Goal: Task Accomplishment & Management: Complete application form

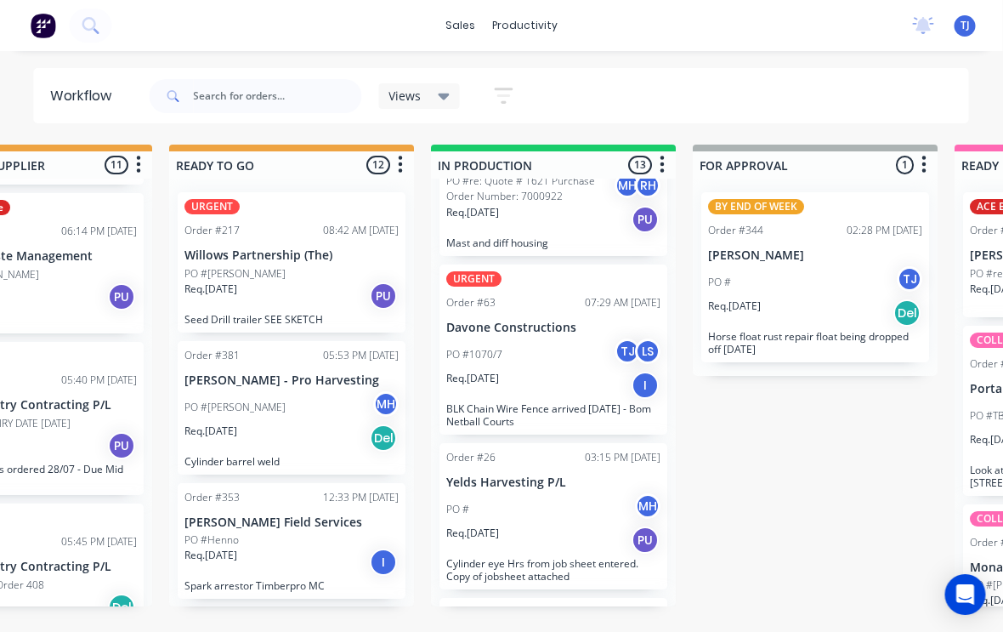
scroll to position [575, 0]
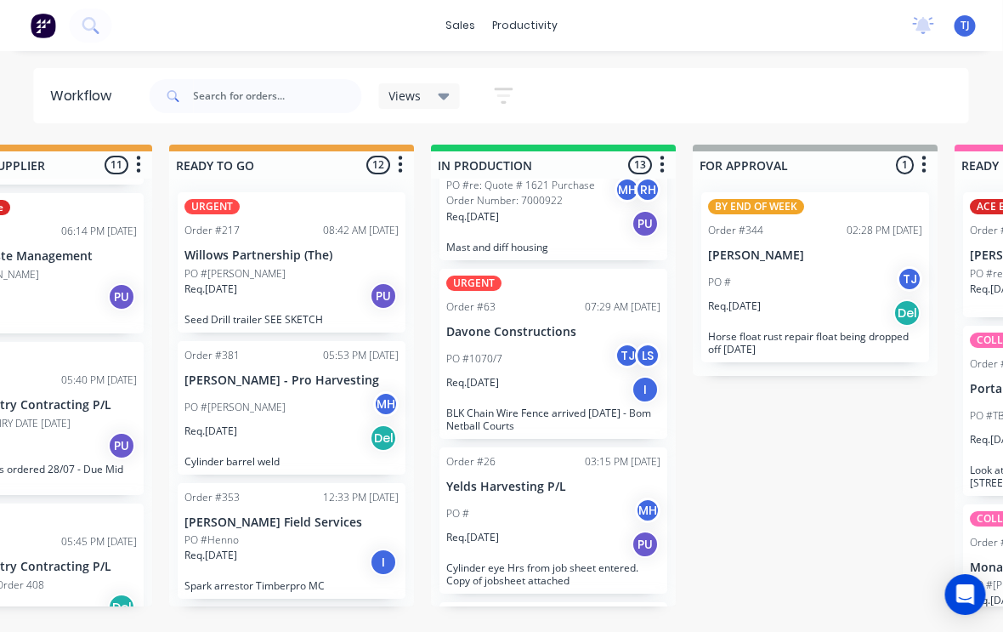
click at [561, 356] on div "PO #1070/7 TJ LS" at bounding box center [554, 359] width 214 height 32
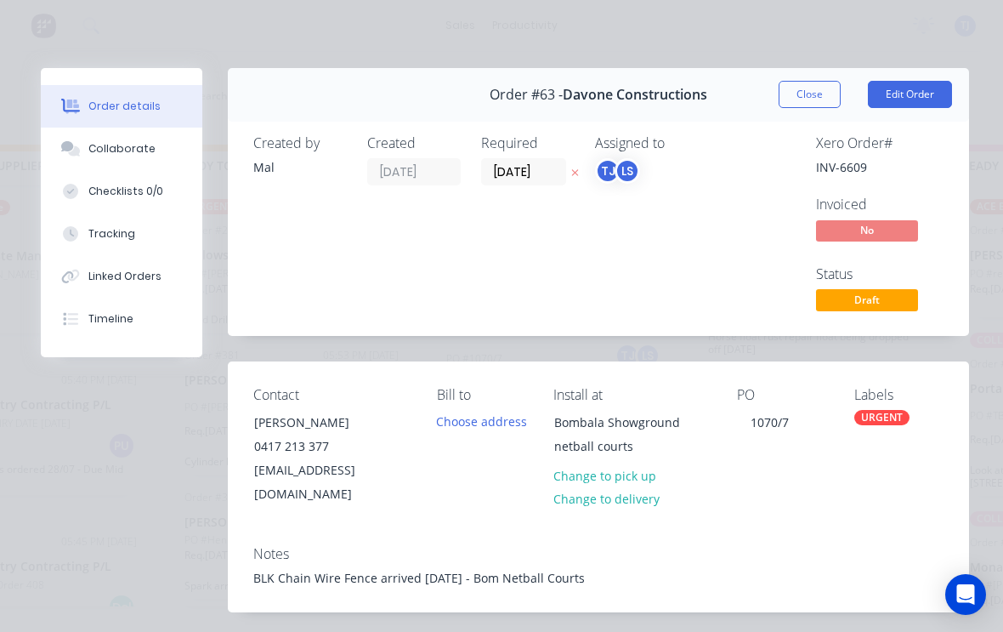
click at [922, 84] on button "Edit Order" at bounding box center [910, 94] width 84 height 27
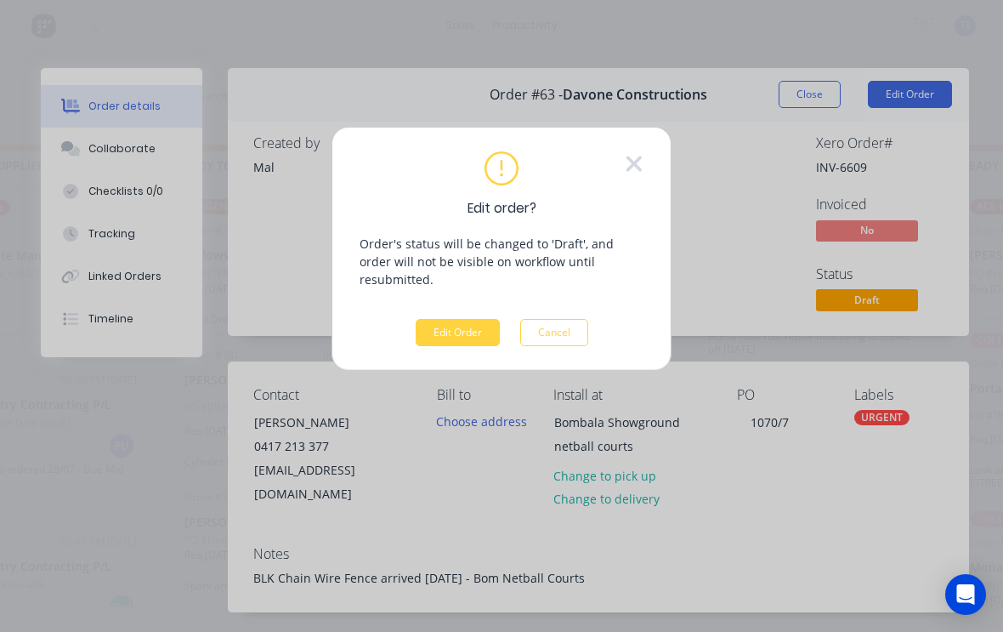
click at [473, 319] on button "Edit Order" at bounding box center [458, 332] width 84 height 27
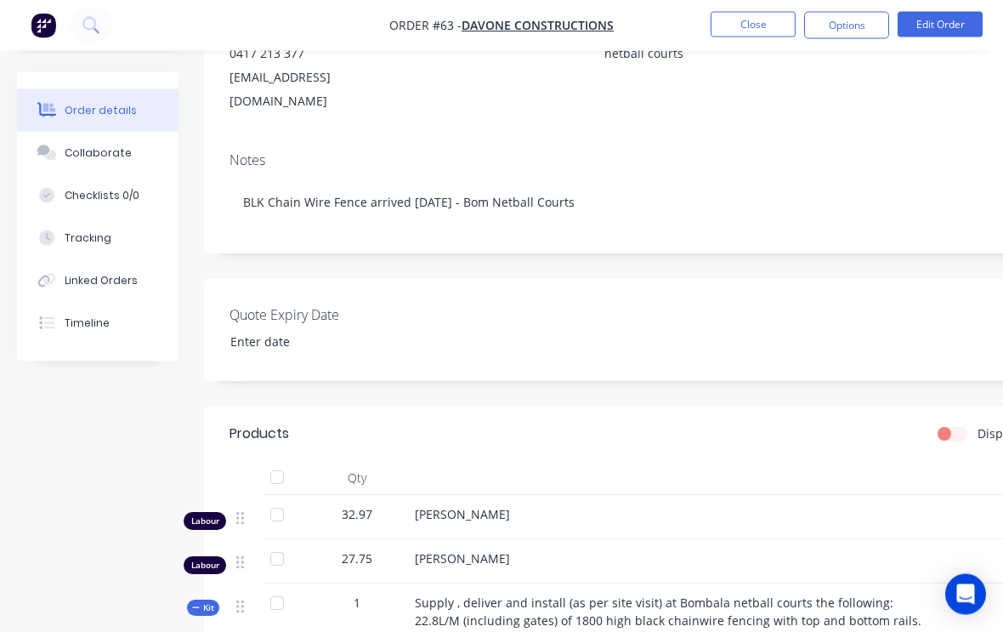
scroll to position [287, 0]
click at [100, 235] on div "Tracking" at bounding box center [88, 237] width 47 height 15
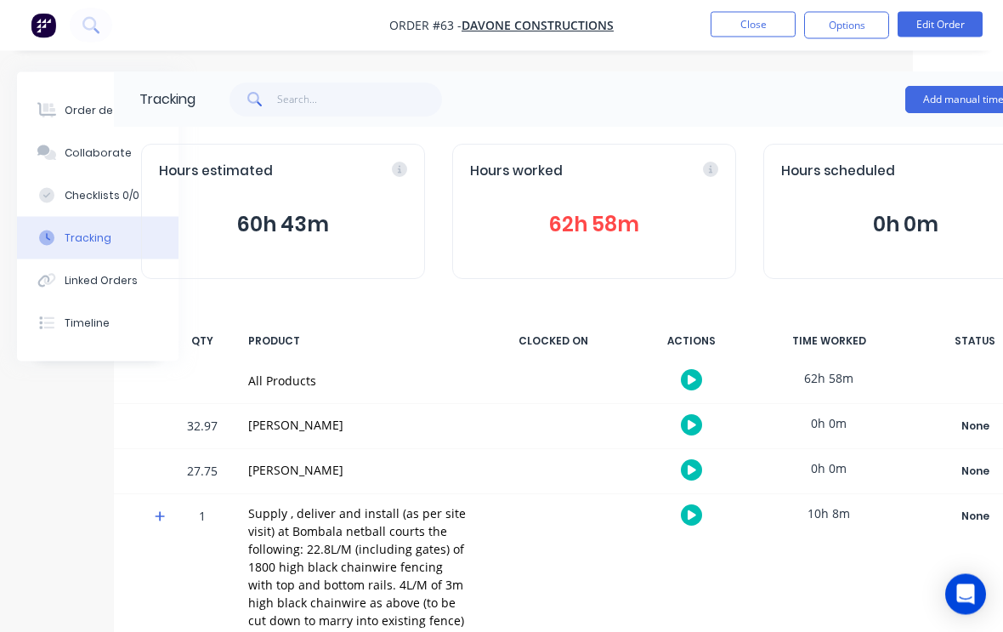
scroll to position [0, 179]
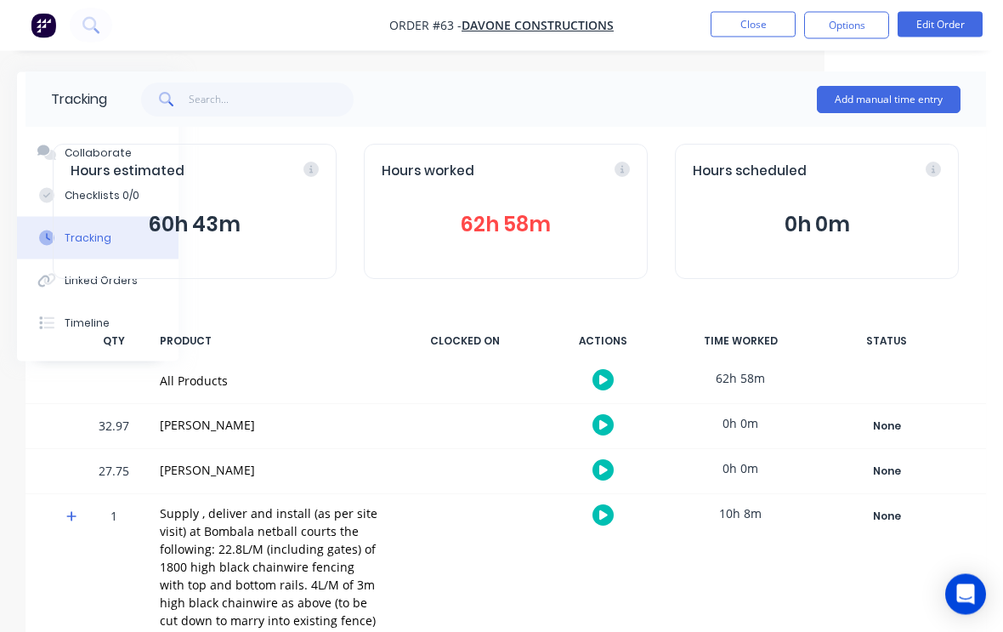
click at [902, 96] on button "Add manual time entry" at bounding box center [889, 100] width 144 height 27
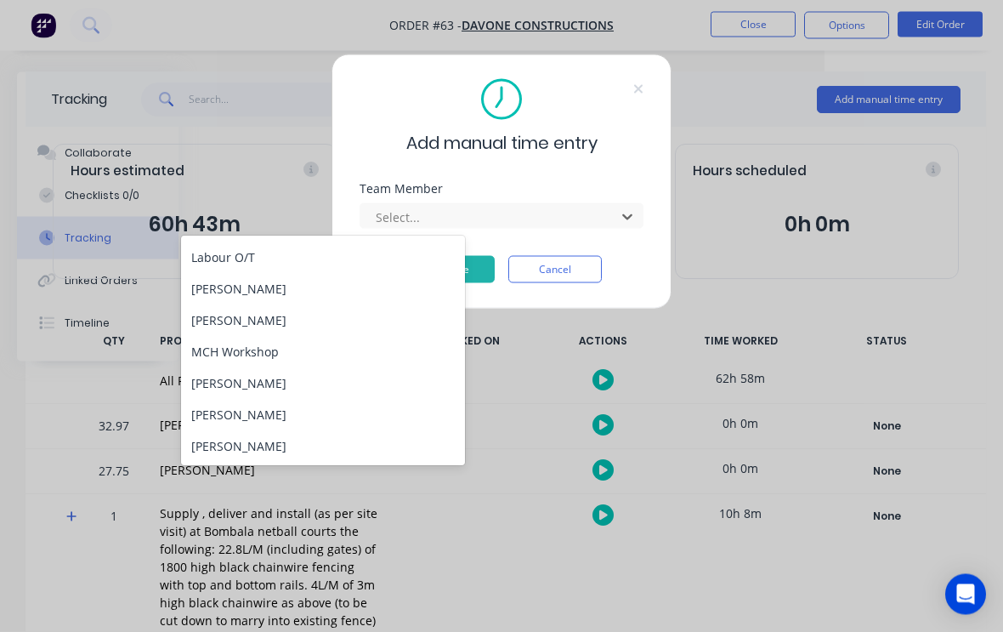
scroll to position [1, 179]
click at [282, 445] on div "[PERSON_NAME]" at bounding box center [323, 445] width 284 height 31
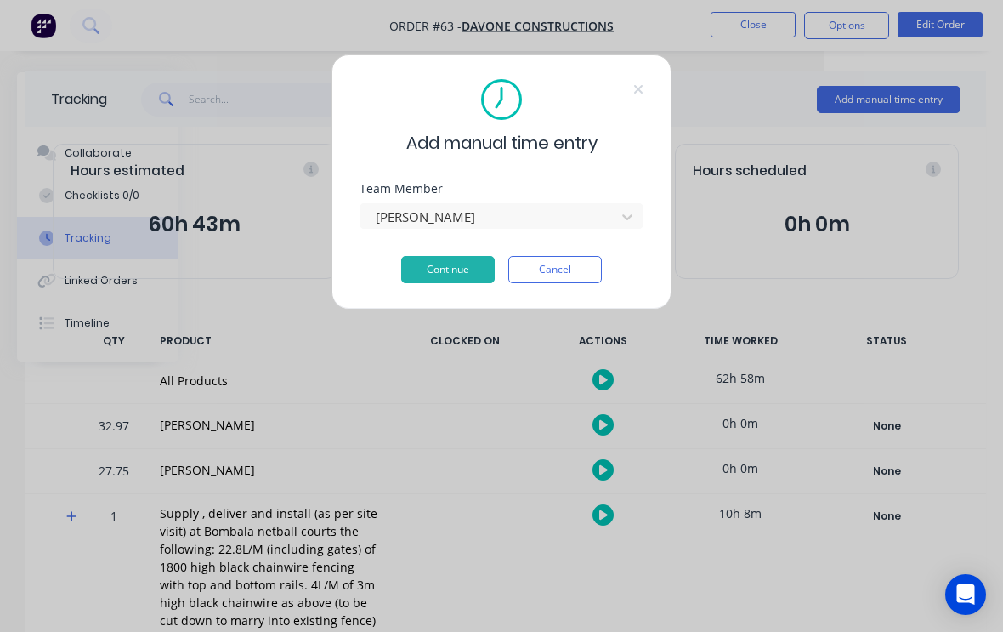
click at [445, 268] on button "Continue" at bounding box center [448, 269] width 94 height 27
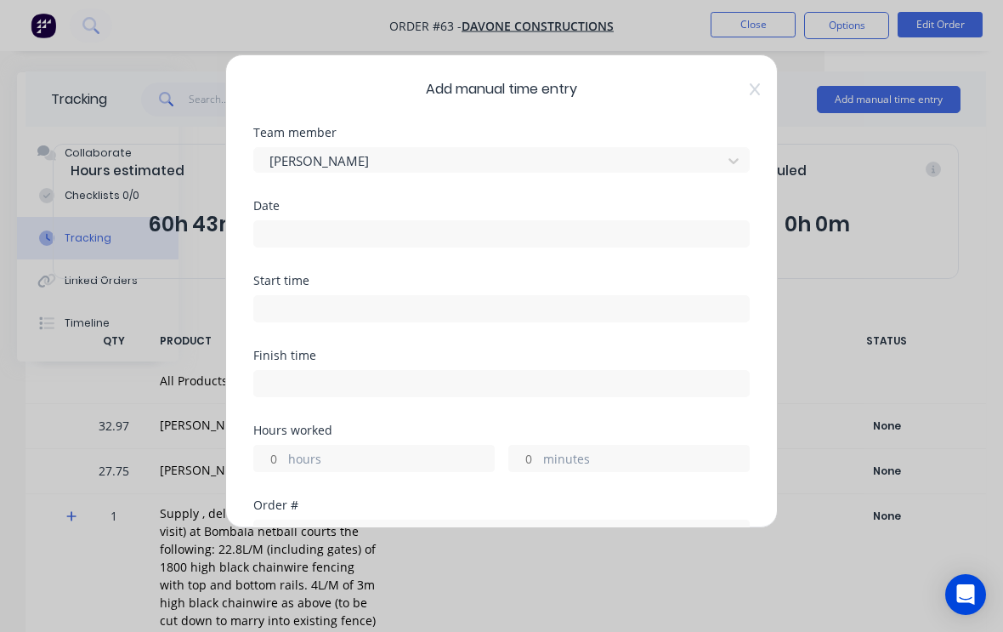
click at [551, 237] on input at bounding box center [501, 234] width 495 height 26
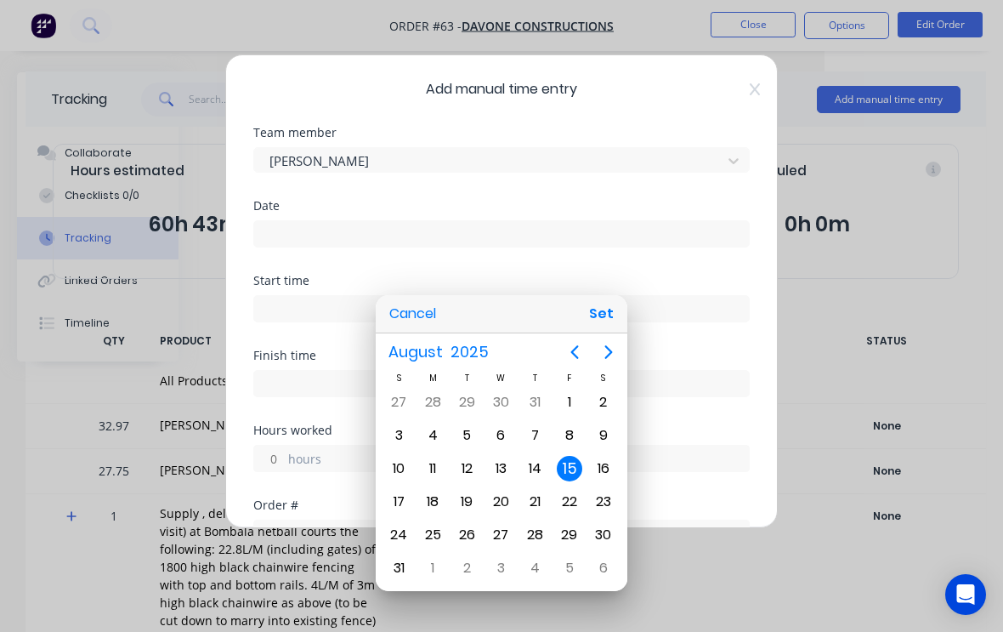
click at [607, 329] on button "Set" at bounding box center [601, 313] width 38 height 31
type input "[DATE]"
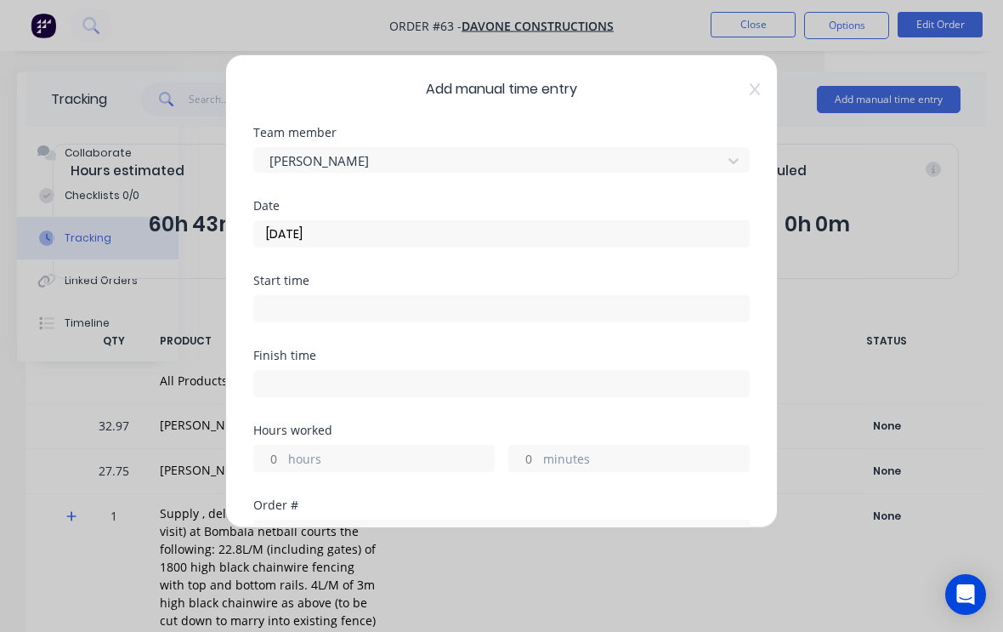
click at [506, 303] on input at bounding box center [501, 309] width 495 height 26
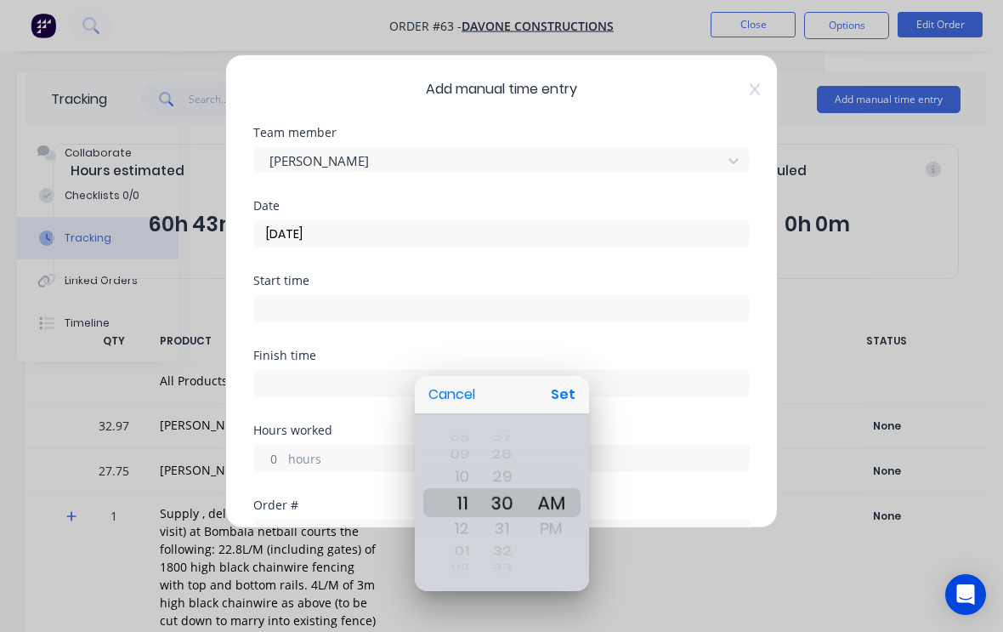
click at [564, 410] on button "Set" at bounding box center [563, 394] width 38 height 31
type input "11:30 AM"
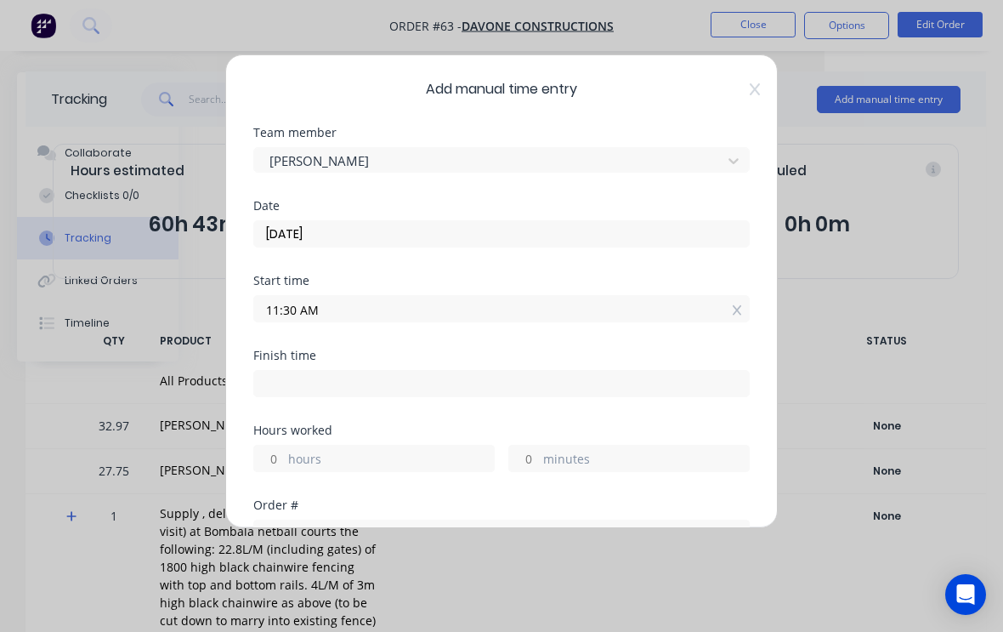
click at [419, 378] on input at bounding box center [501, 384] width 495 height 26
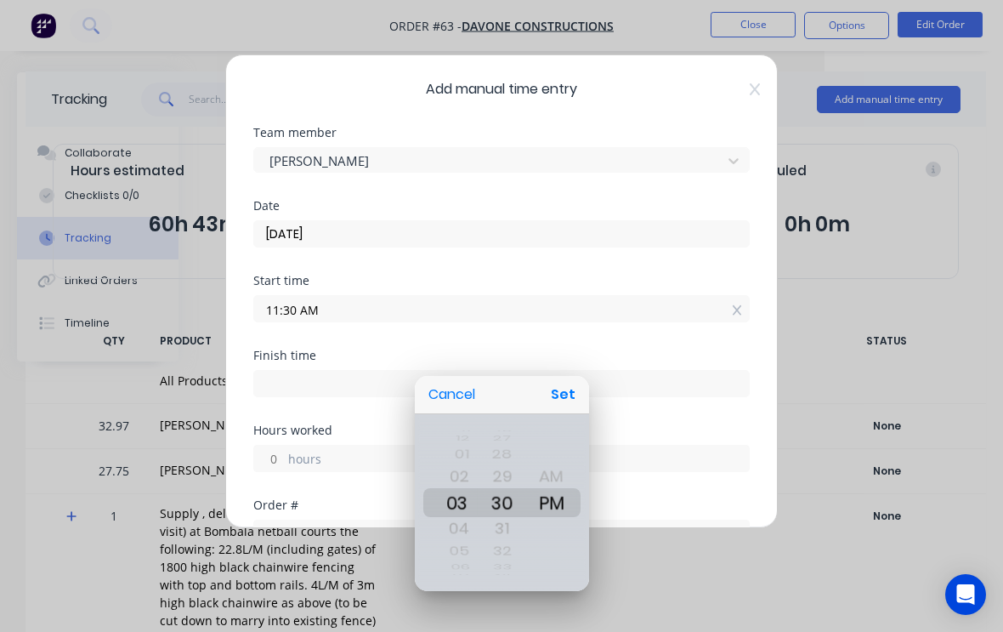
click at [563, 410] on button "Set" at bounding box center [563, 394] width 38 height 31
type input "03:30 PM"
type input "4"
type input "0"
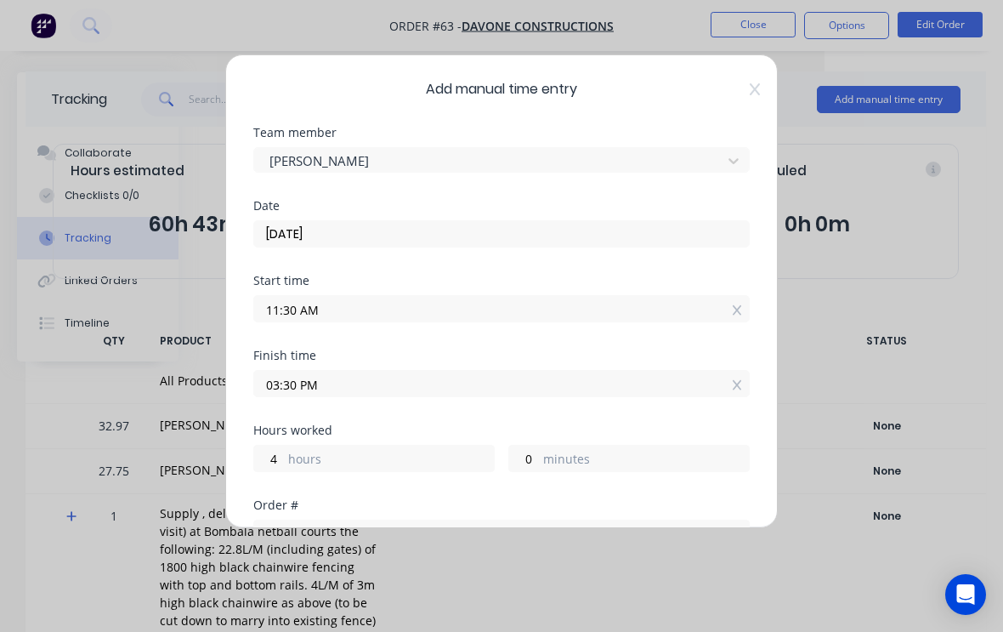
click at [394, 378] on input "03:30 PM" at bounding box center [501, 384] width 495 height 26
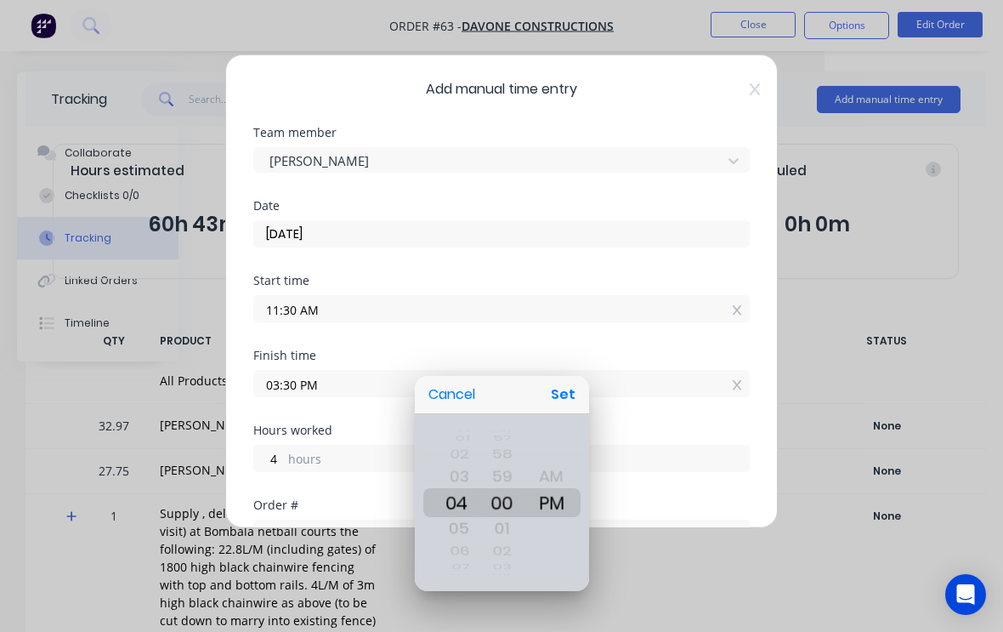
click at [563, 410] on button "Set" at bounding box center [563, 394] width 38 height 31
type input "04:00 PM"
type input "30"
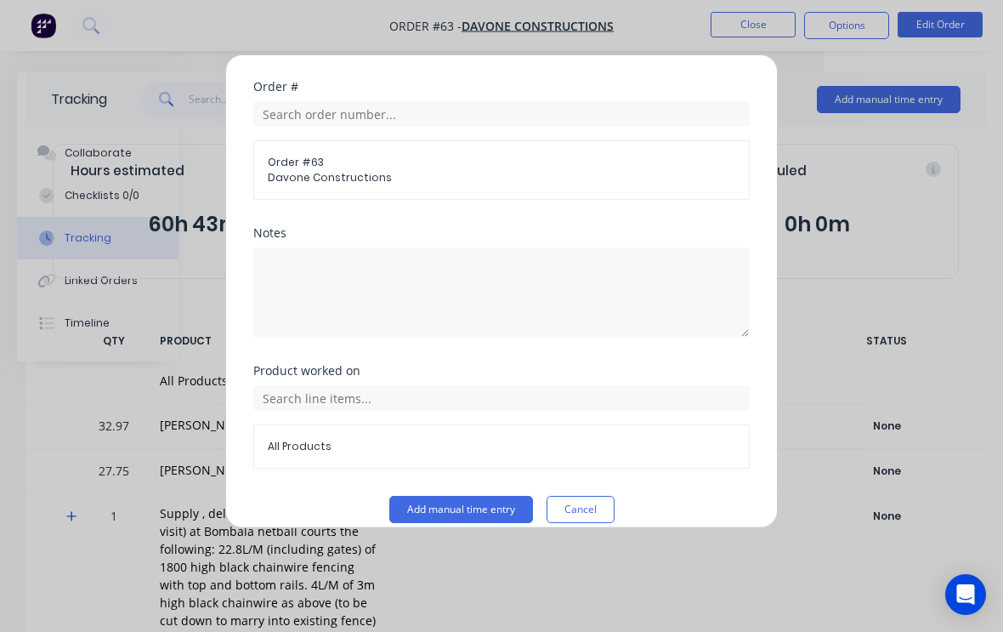
scroll to position [417, 0]
click at [495, 506] on button "Add manual time entry" at bounding box center [461, 510] width 144 height 27
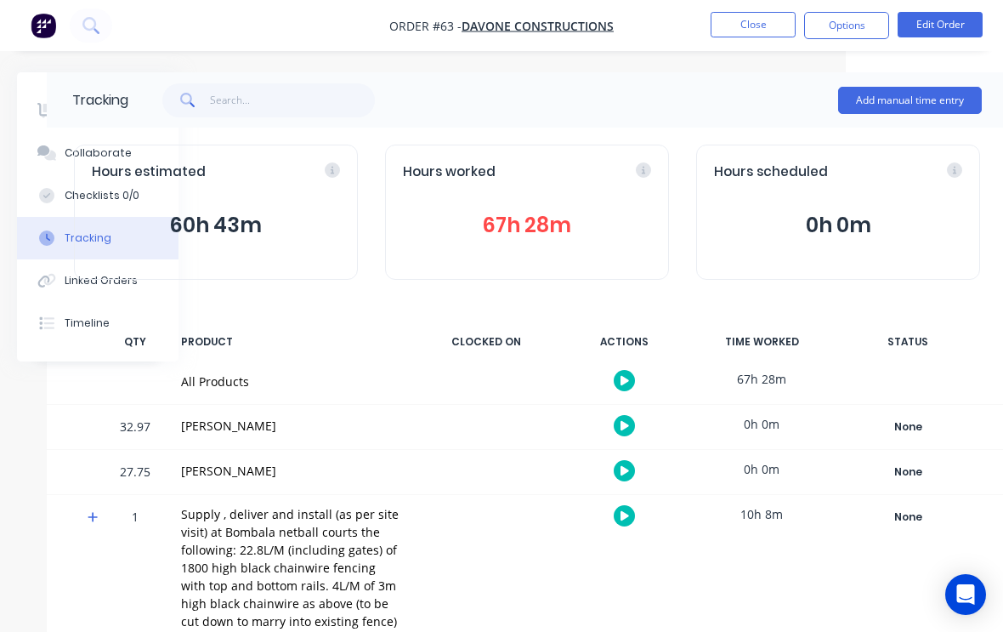
scroll to position [0, 179]
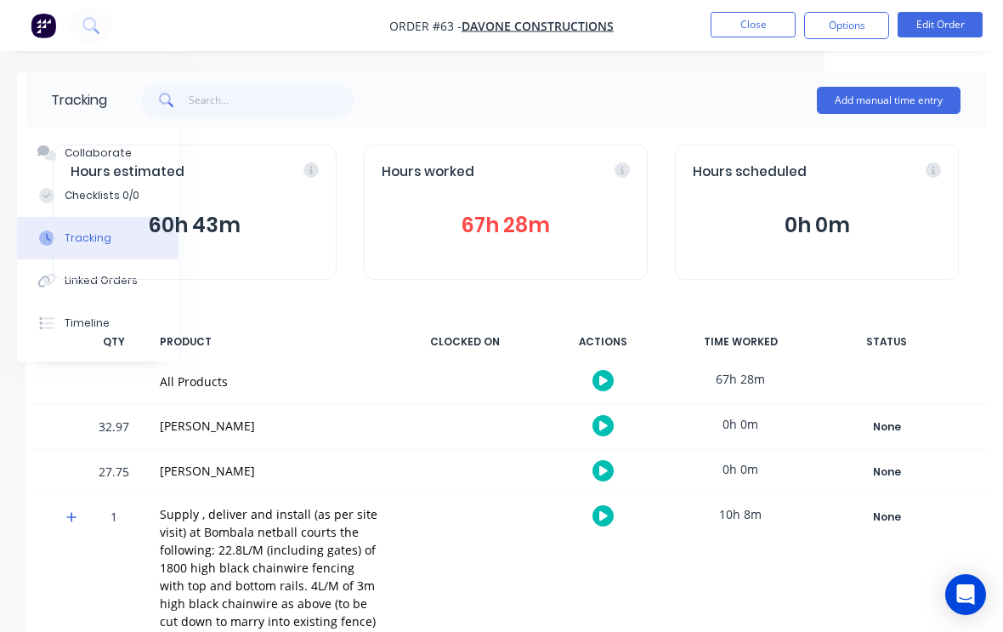
click at [762, 26] on button "Close" at bounding box center [753, 25] width 85 height 26
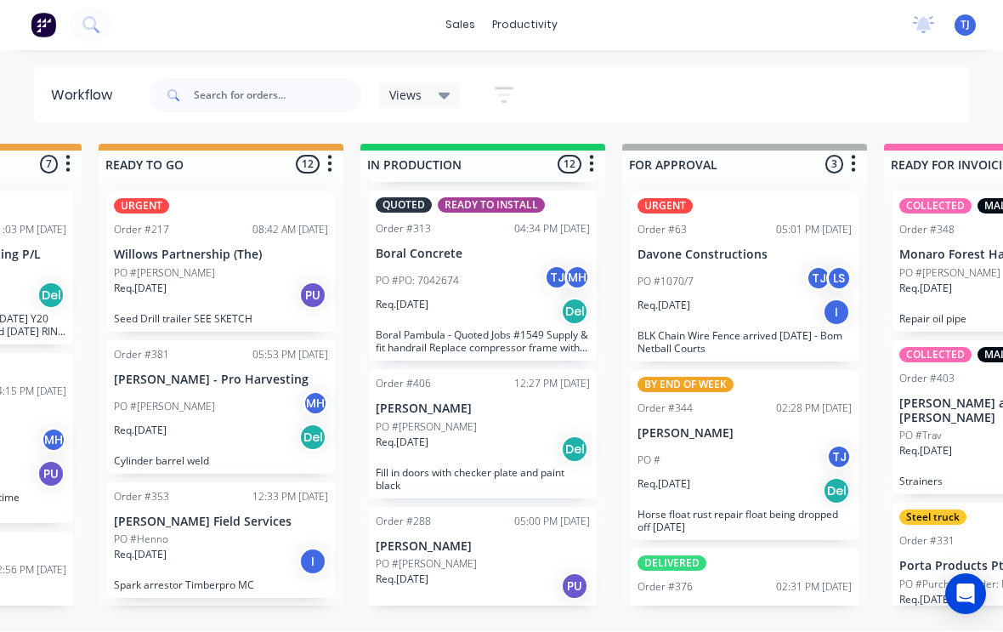
scroll to position [1474, 0]
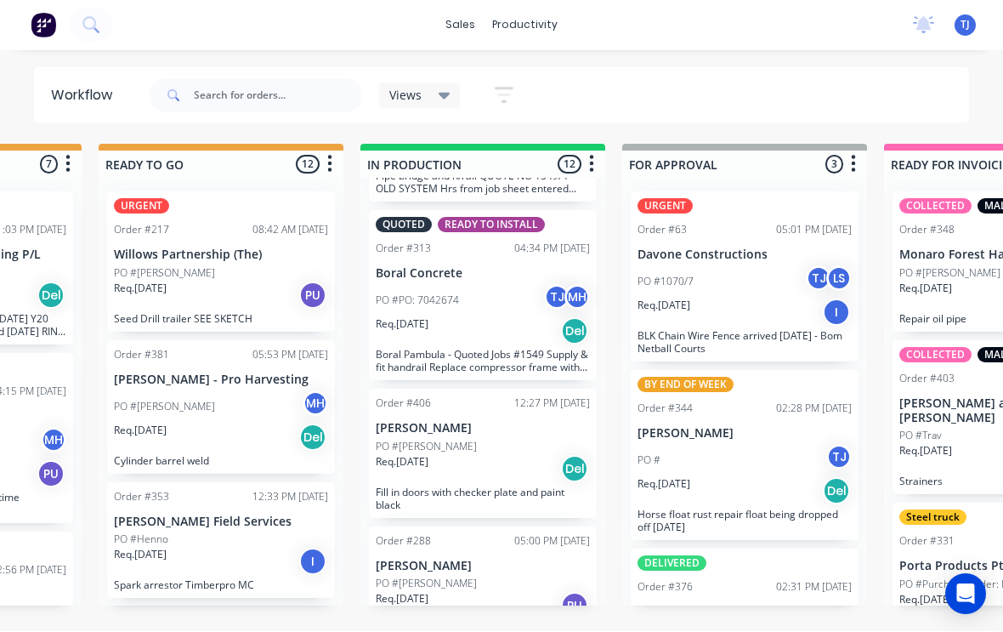
click at [763, 282] on div "PO #1070/7 TJ LS" at bounding box center [745, 282] width 214 height 32
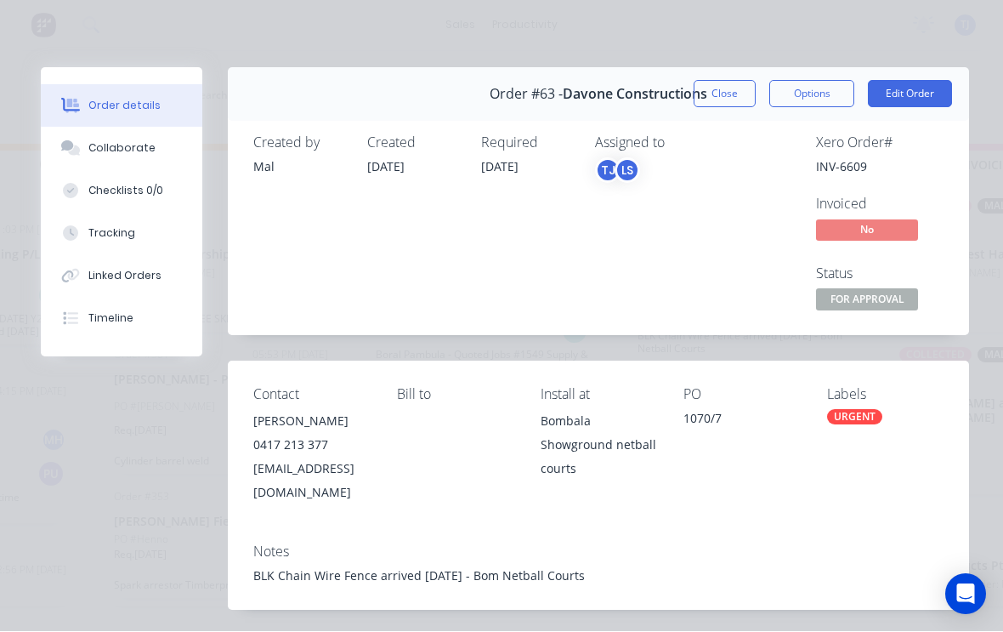
scroll to position [0, 0]
click at [730, 93] on button "Close" at bounding box center [725, 94] width 62 height 27
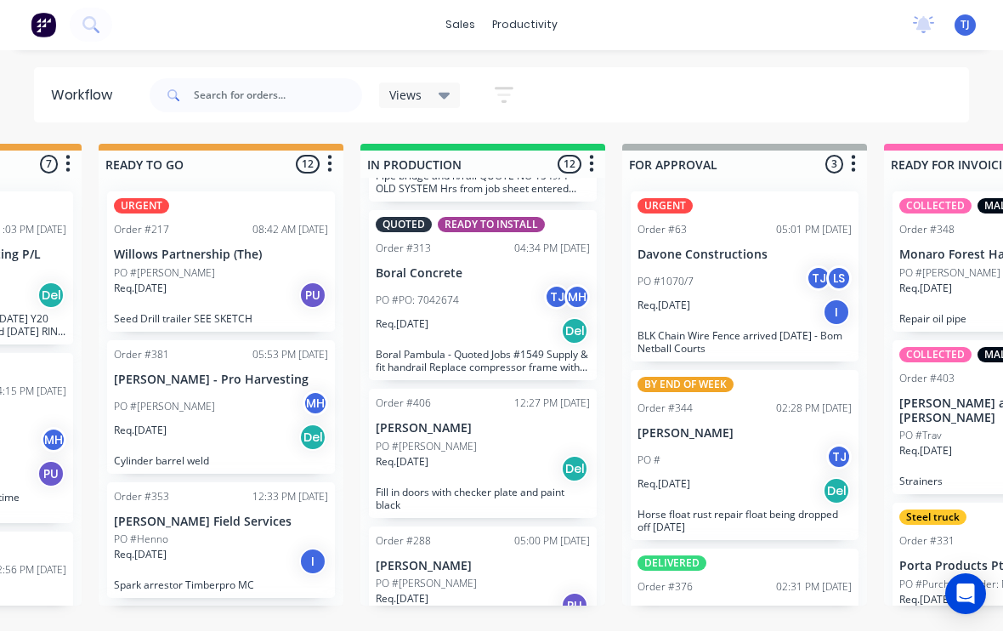
click at [506, 559] on p "[PERSON_NAME]" at bounding box center [483, 566] width 214 height 14
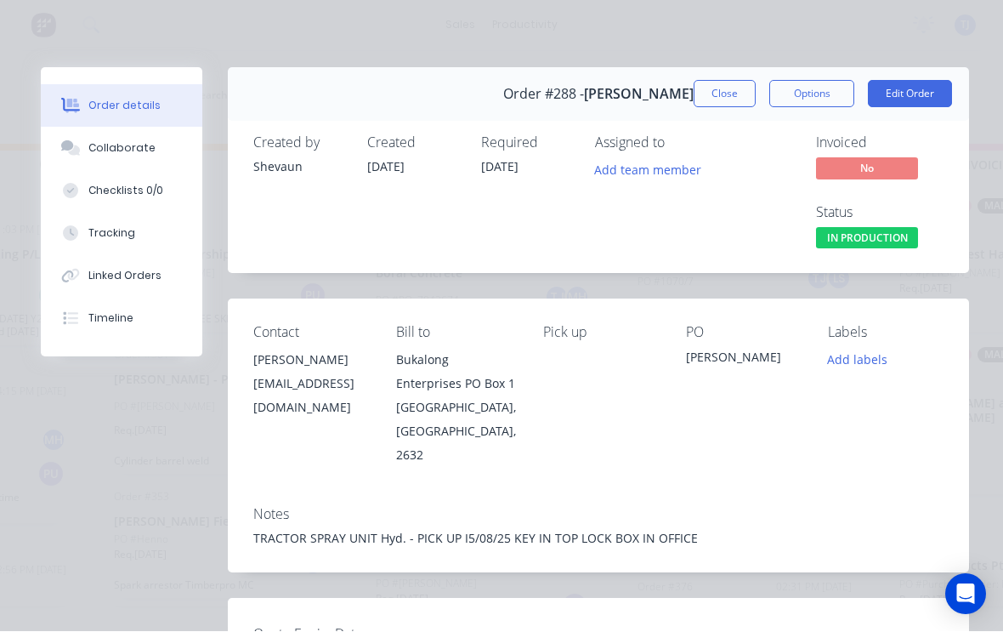
click at [137, 235] on button "Tracking" at bounding box center [122, 234] width 162 height 43
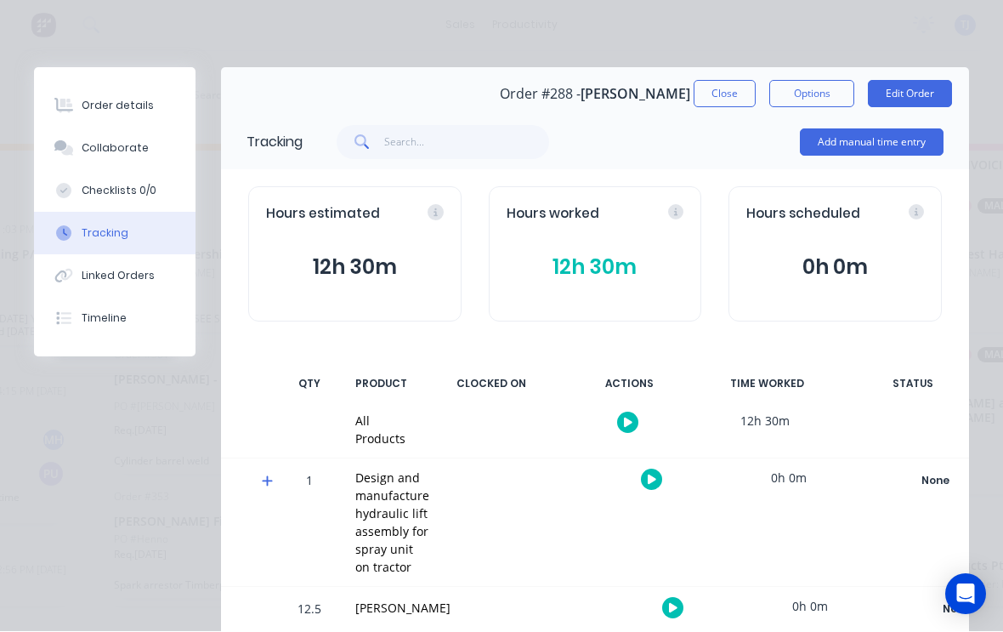
click at [896, 140] on button "Add manual time entry" at bounding box center [872, 142] width 144 height 27
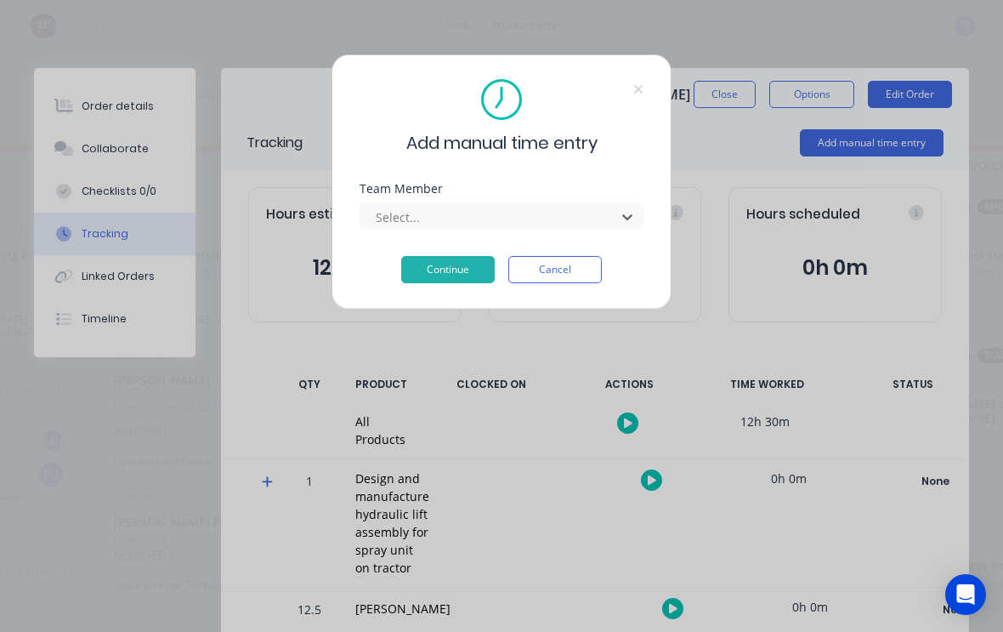
click at [565, 264] on button "Cancel" at bounding box center [555, 269] width 94 height 27
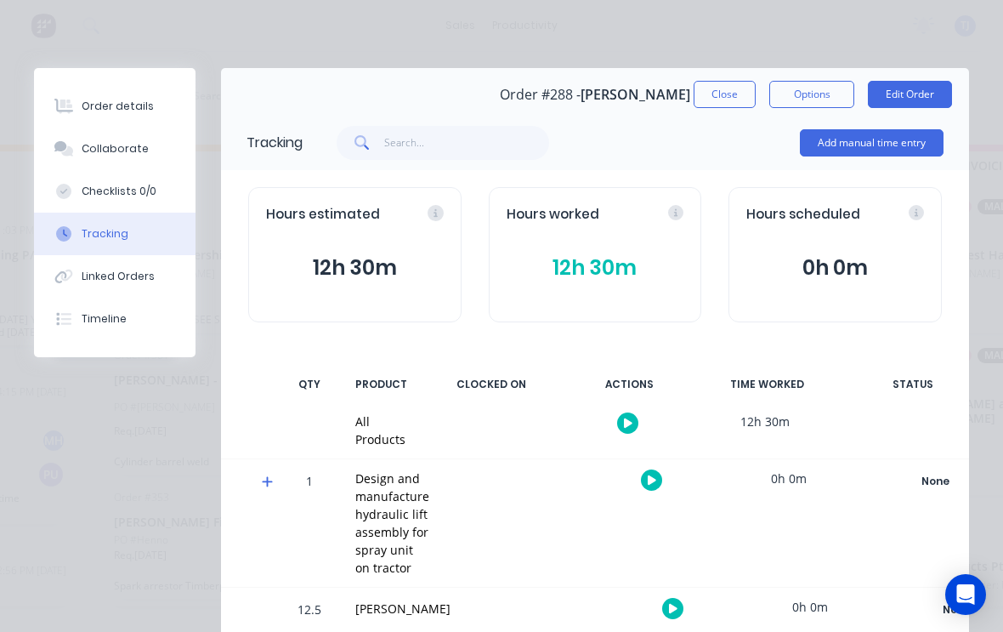
click at [913, 89] on button "Edit Order" at bounding box center [910, 94] width 84 height 27
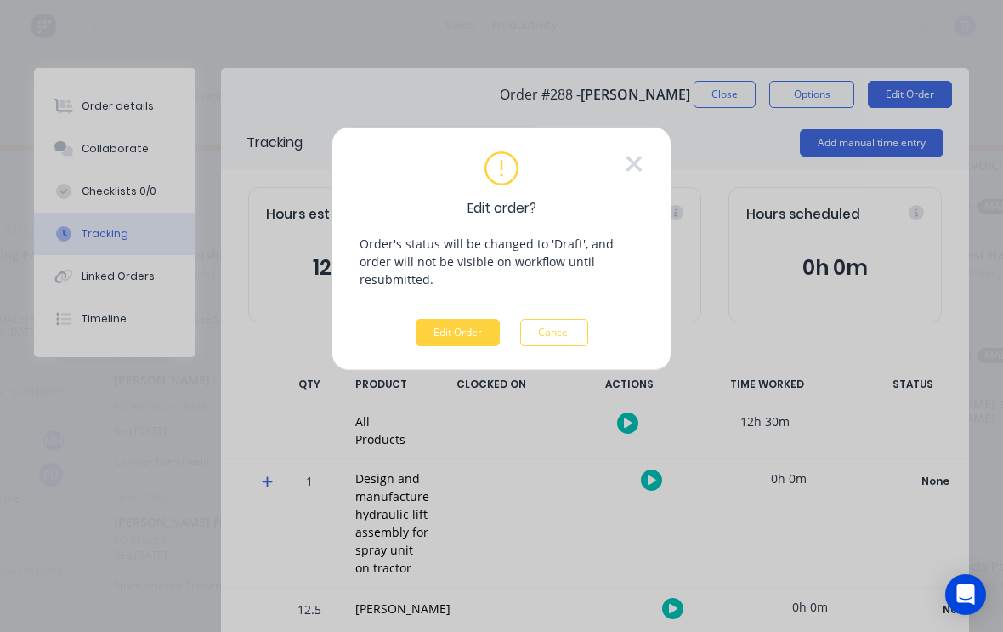
click at [464, 319] on button "Edit Order" at bounding box center [458, 332] width 84 height 27
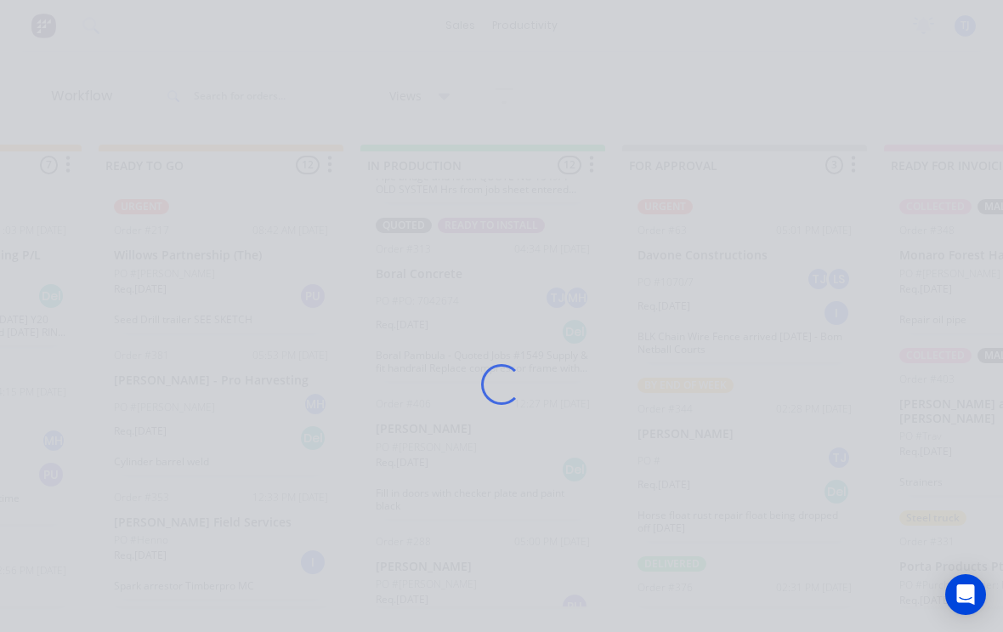
scroll to position [3, 0]
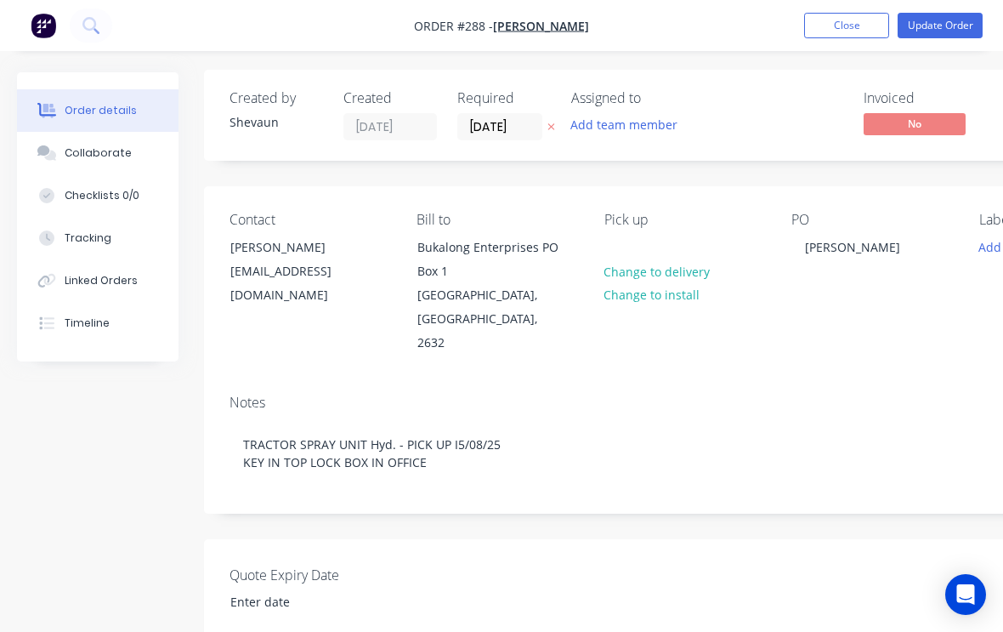
click at [86, 241] on div "Tracking" at bounding box center [88, 237] width 47 height 15
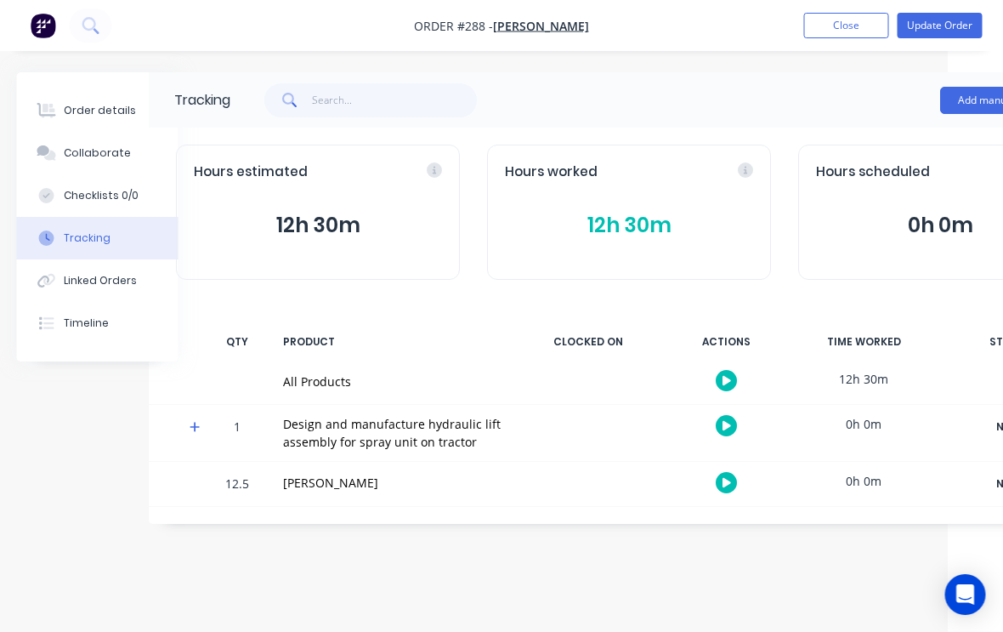
scroll to position [3, 179]
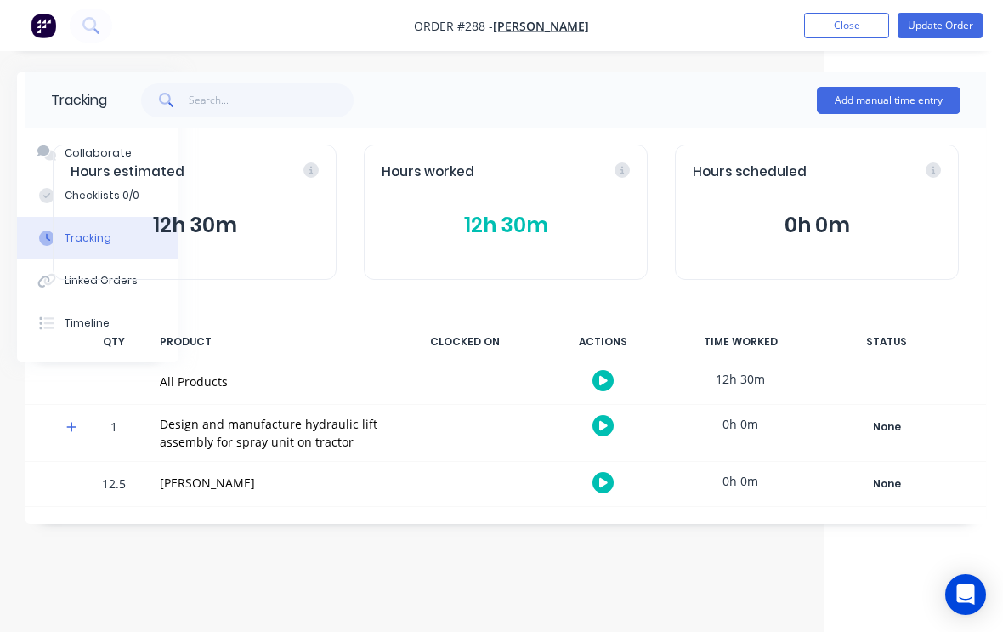
click at [887, 97] on button "Add manual time entry" at bounding box center [889, 100] width 144 height 27
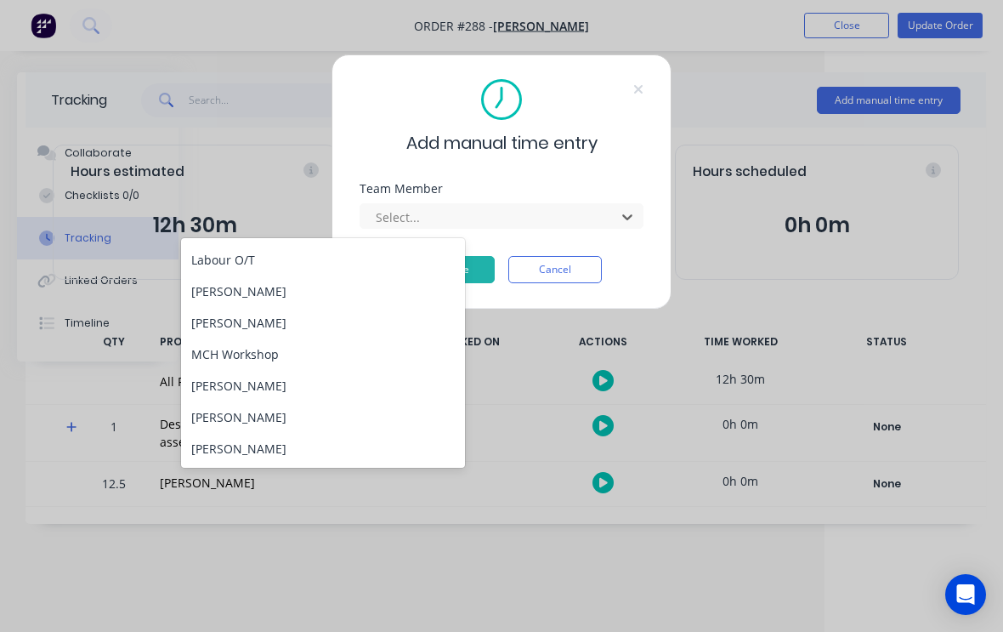
scroll to position [92, 0]
click at [264, 444] on div "[PERSON_NAME]" at bounding box center [323, 448] width 284 height 31
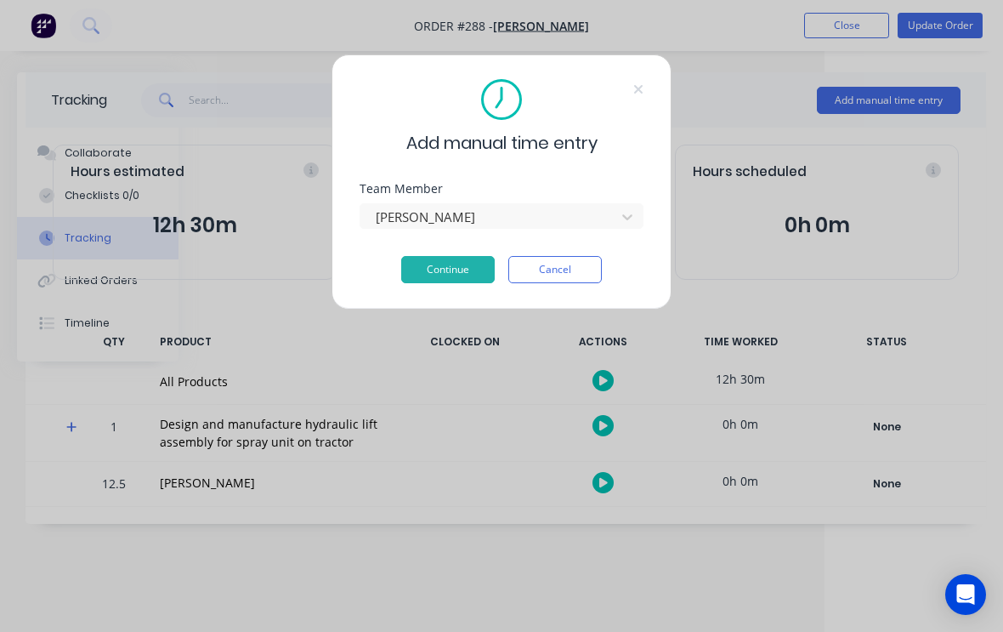
click at [458, 266] on button "Continue" at bounding box center [448, 269] width 94 height 27
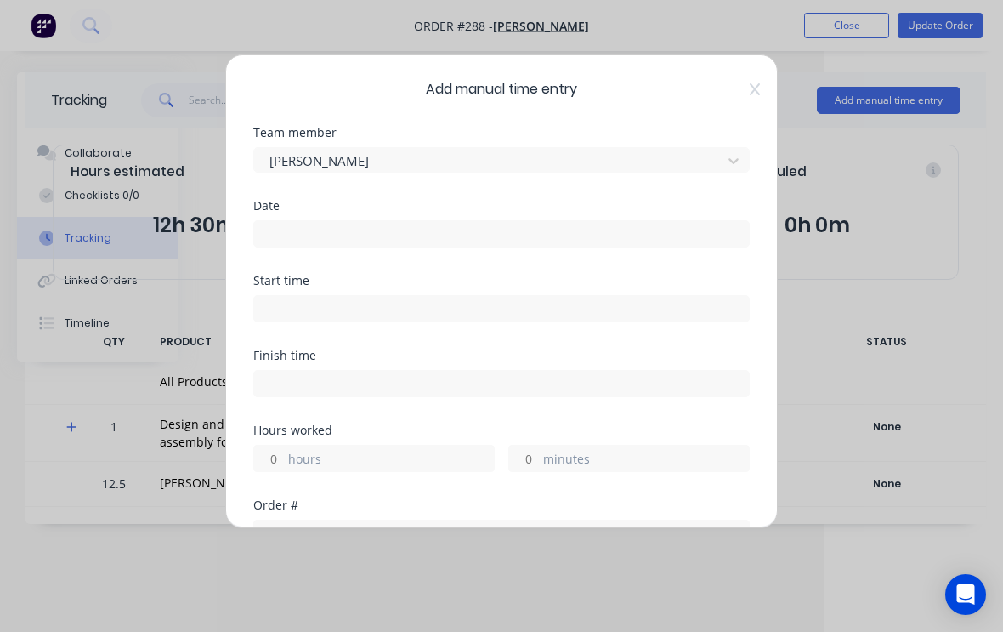
click at [527, 227] on input at bounding box center [501, 234] width 495 height 26
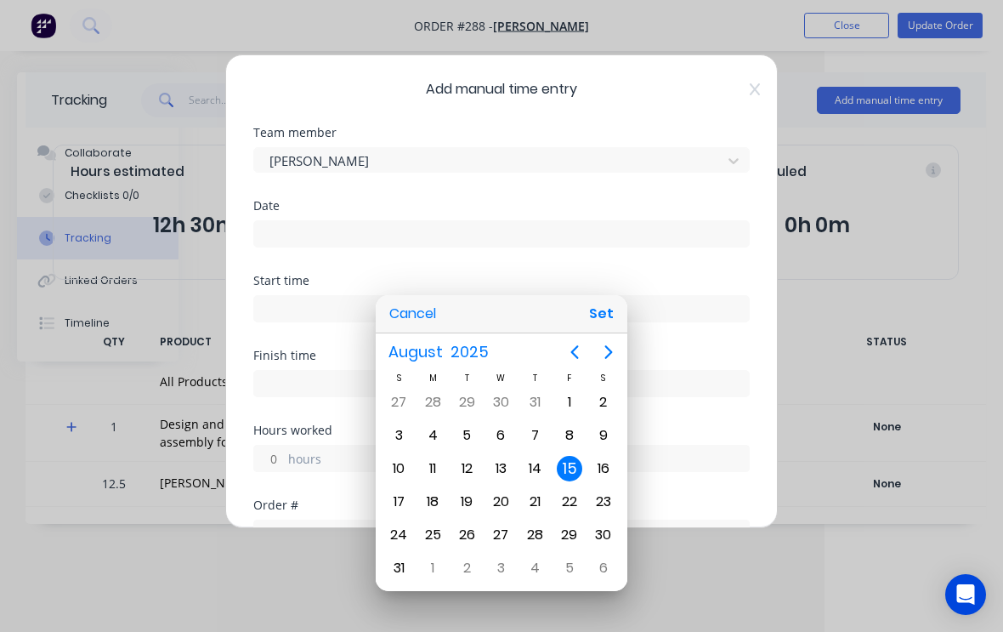
click at [603, 315] on button "Set" at bounding box center [601, 313] width 38 height 31
type input "[DATE]"
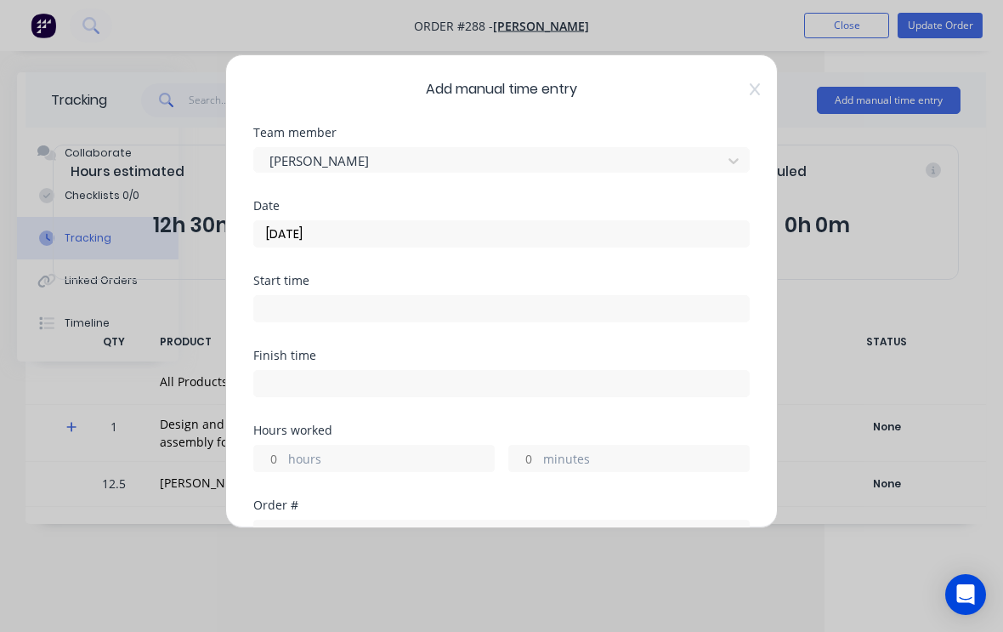
click at [452, 309] on input at bounding box center [501, 309] width 495 height 26
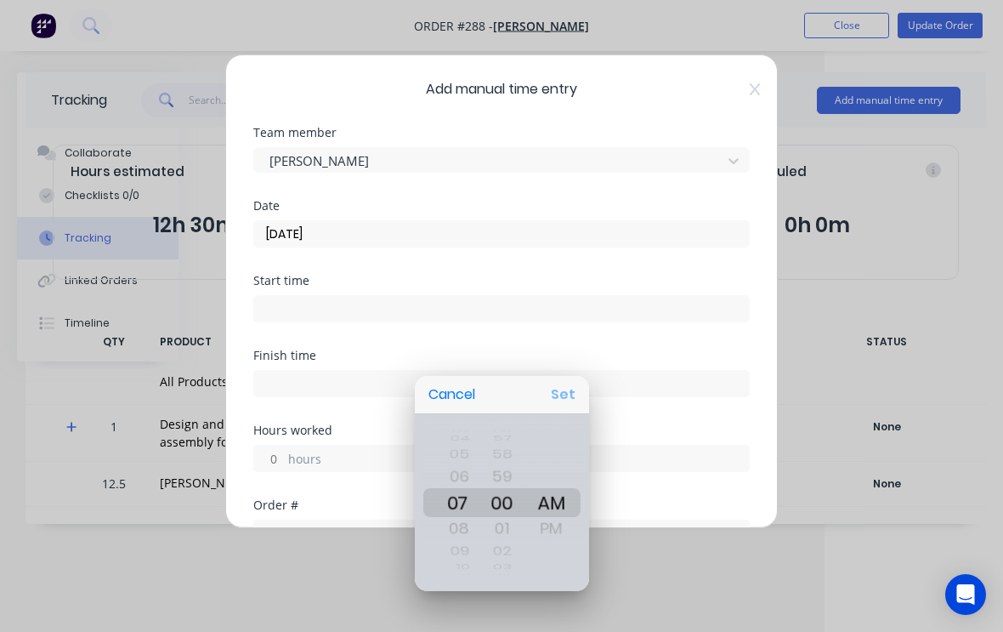
click at [571, 383] on button "Set" at bounding box center [563, 394] width 38 height 31
type input "07:00 AM"
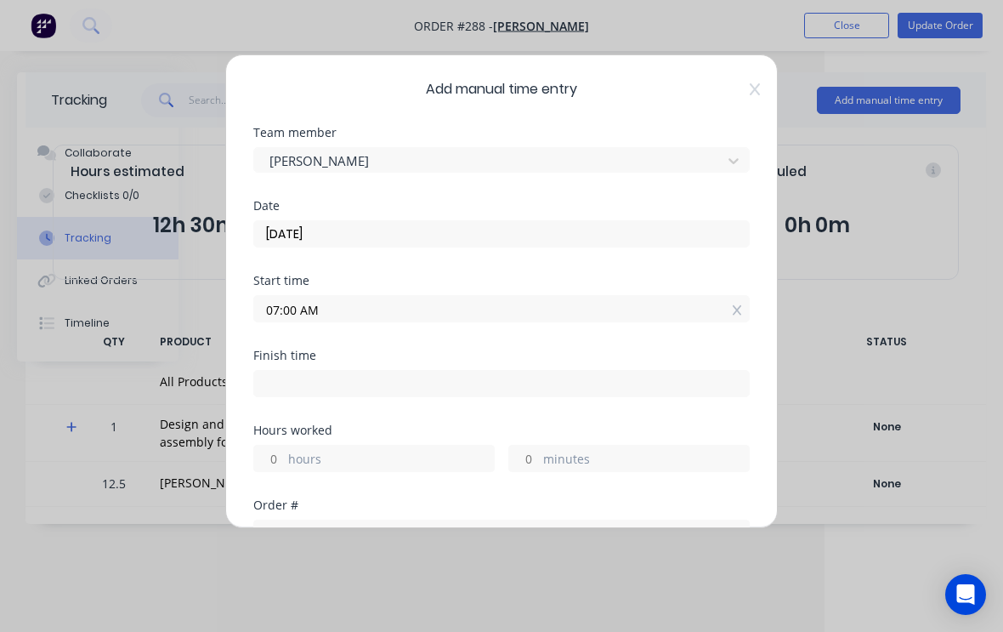
click at [468, 374] on input at bounding box center [501, 384] width 495 height 26
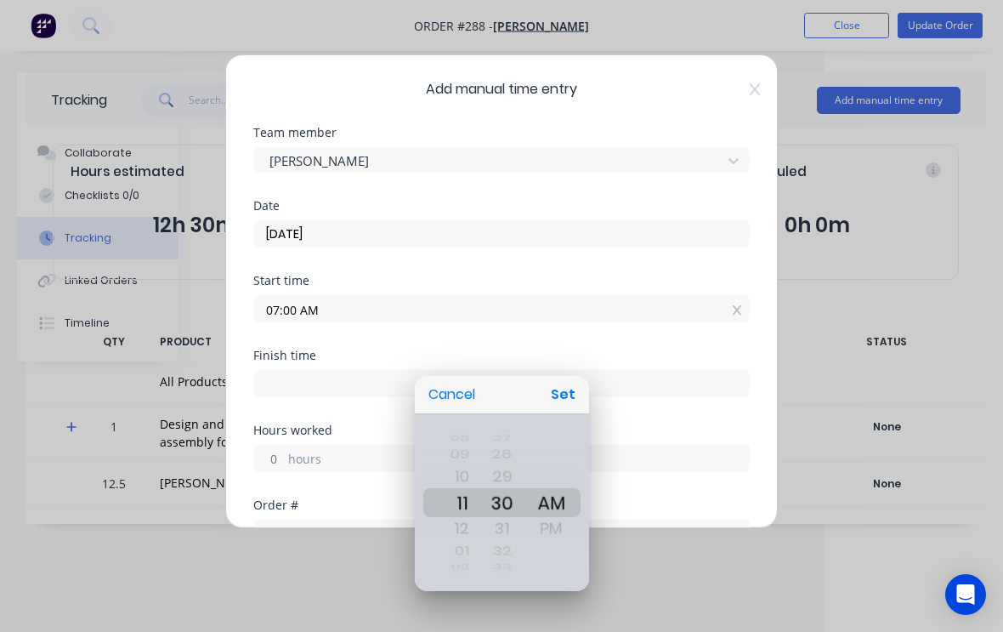
click at [564, 390] on button "Set" at bounding box center [563, 394] width 38 height 31
type input "11:30 AM"
type input "4"
type input "30"
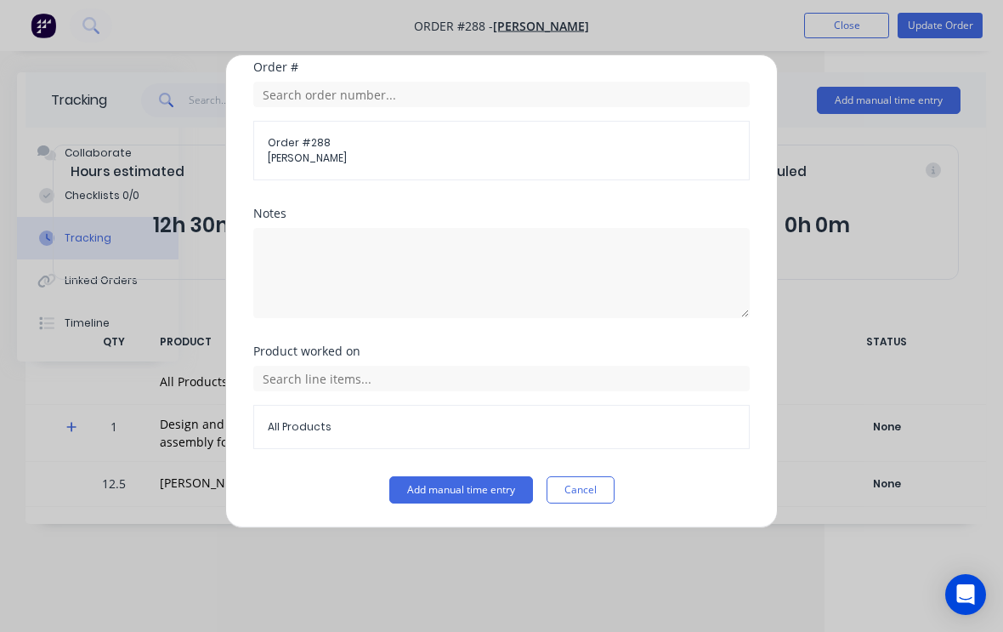
scroll to position [438, 0]
click at [485, 485] on button "Add manual time entry" at bounding box center [461, 489] width 144 height 27
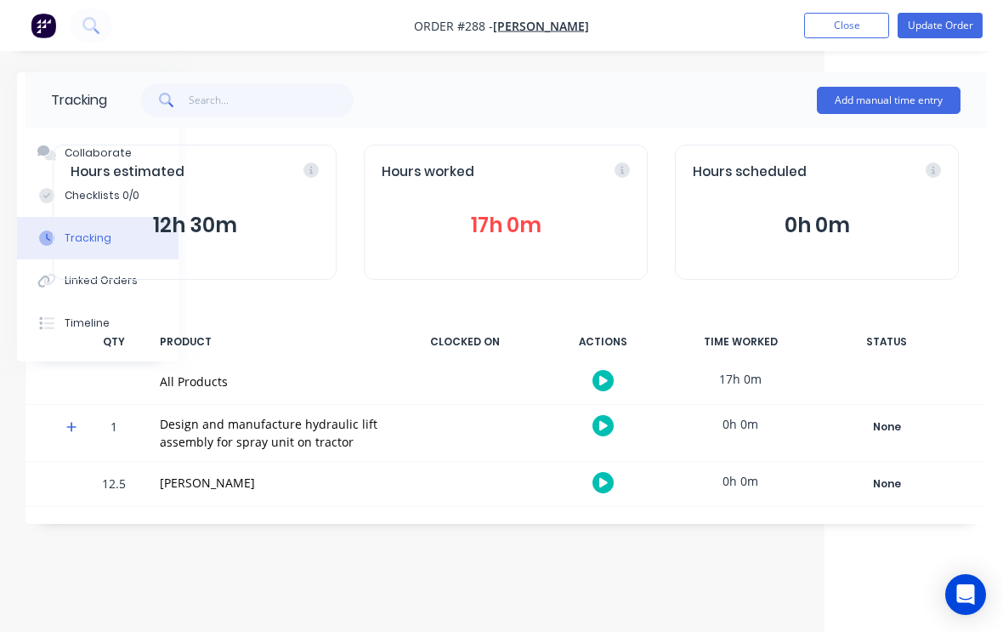
click at [948, 20] on button "Update Order" at bounding box center [940, 26] width 85 height 26
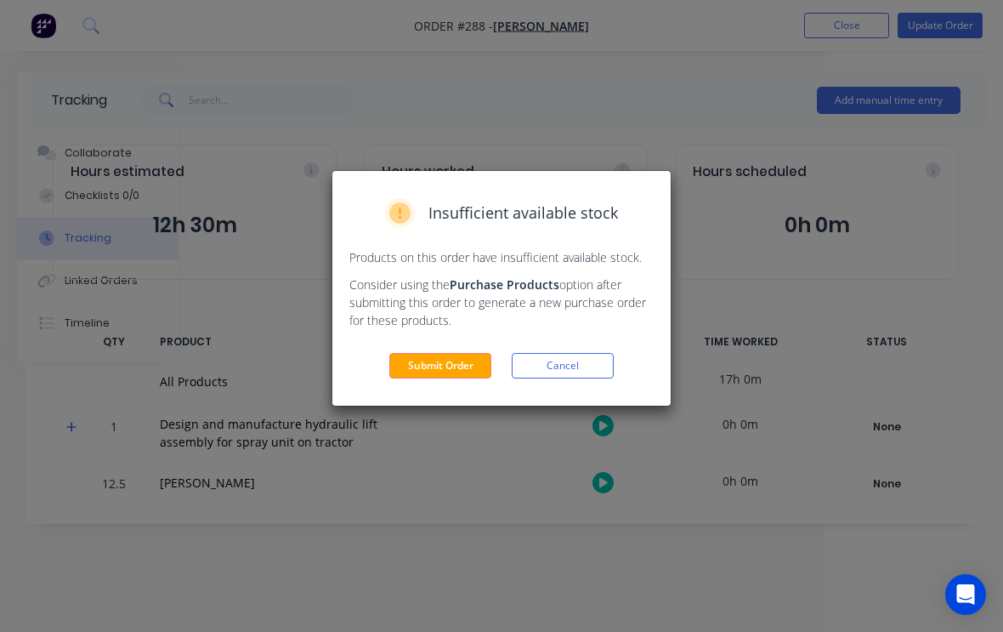
click at [455, 367] on button "Submit Order" at bounding box center [440, 366] width 102 height 26
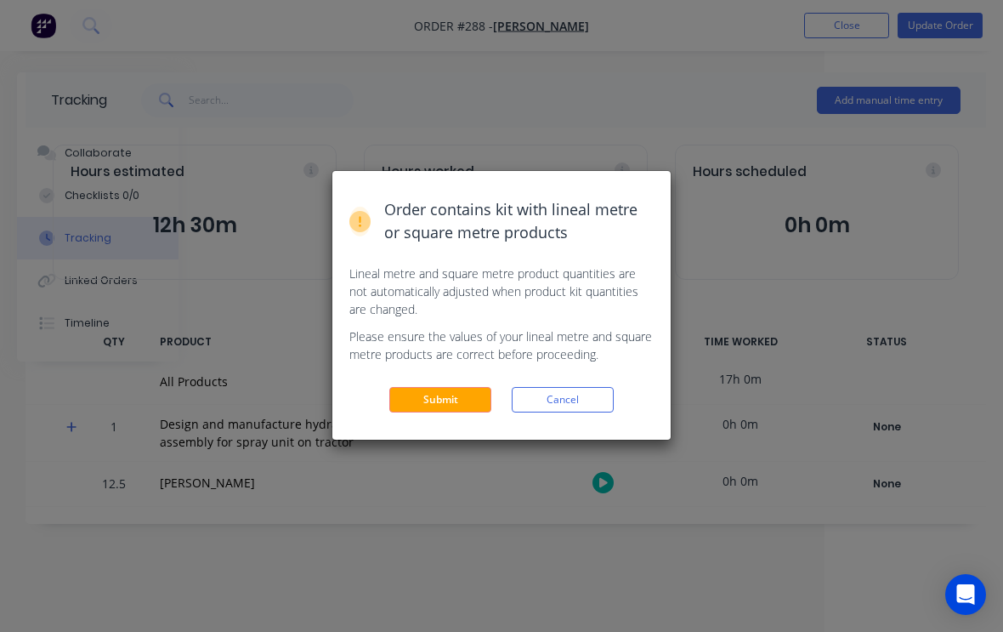
click at [450, 403] on button "Submit" at bounding box center [440, 400] width 102 height 26
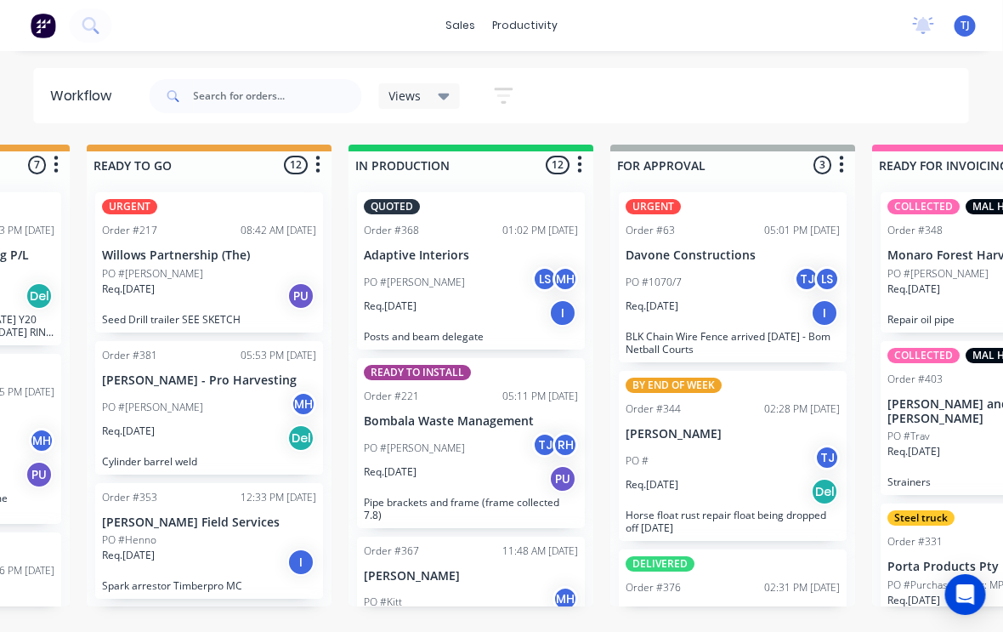
click at [964, 22] on span "TJ" at bounding box center [965, 25] width 9 height 15
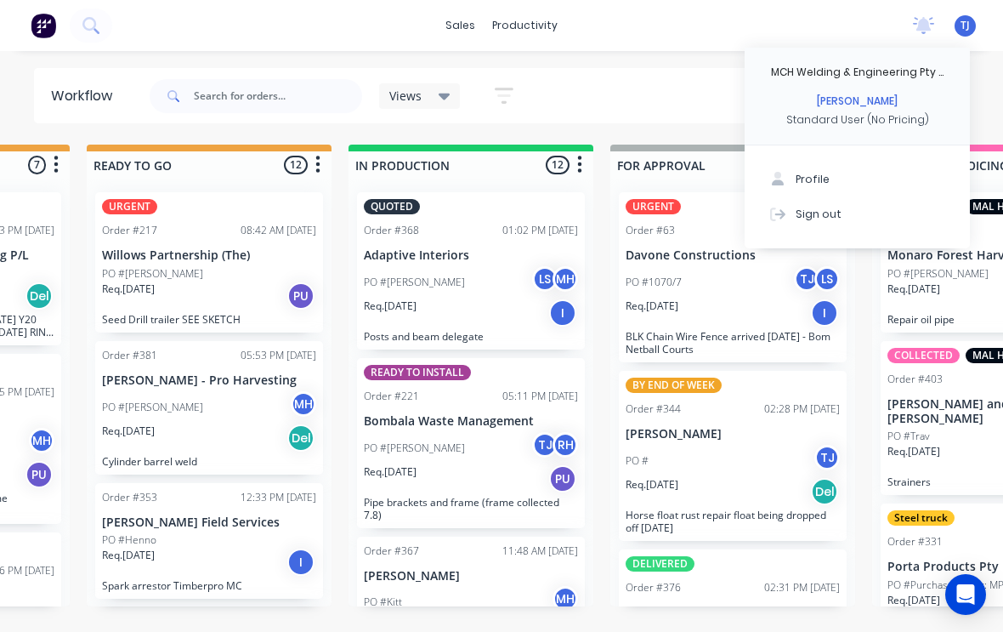
click at [825, 208] on div "Sign out" at bounding box center [819, 213] width 46 height 15
